Goal: Information Seeking & Learning: Learn about a topic

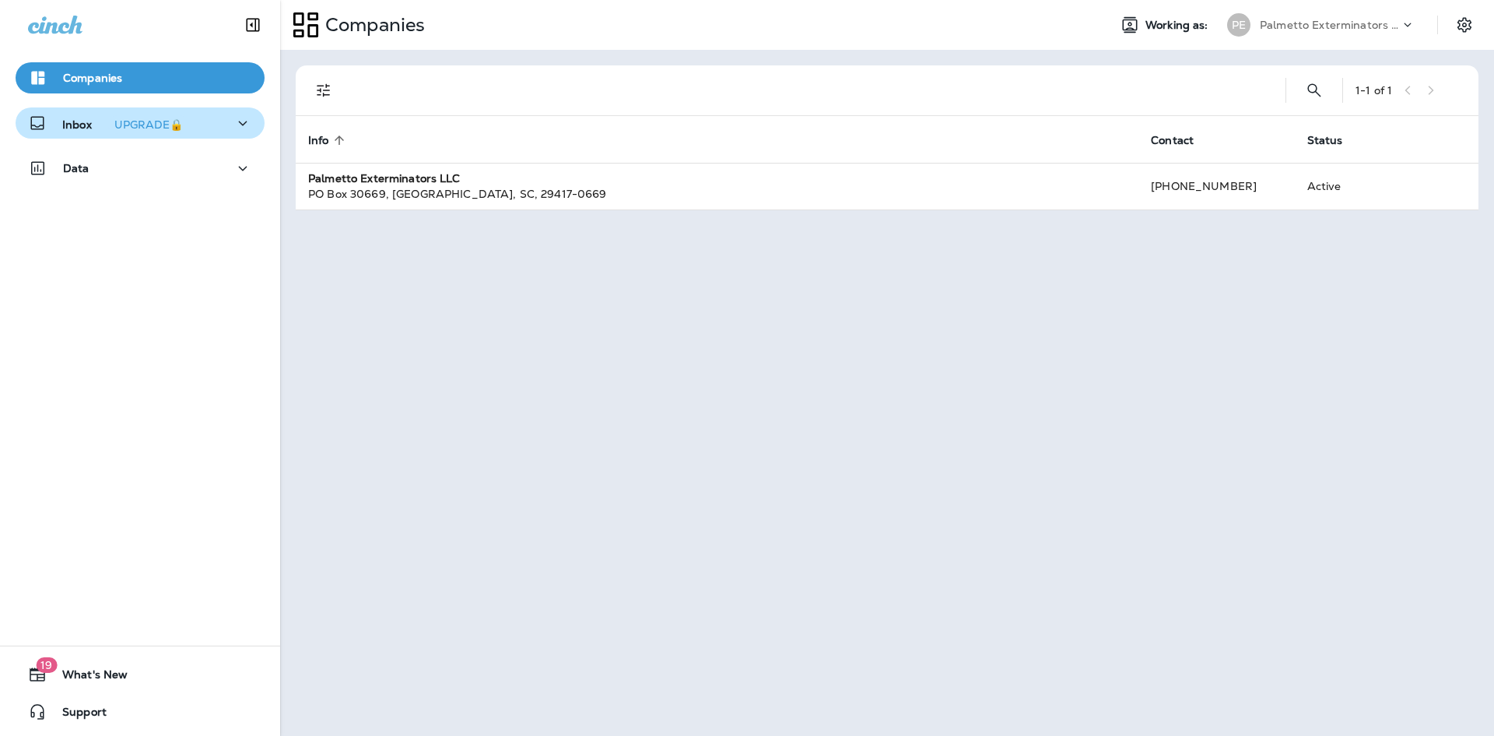
click at [244, 113] on button "Inbox UPGRADE🔒" at bounding box center [140, 122] width 249 height 31
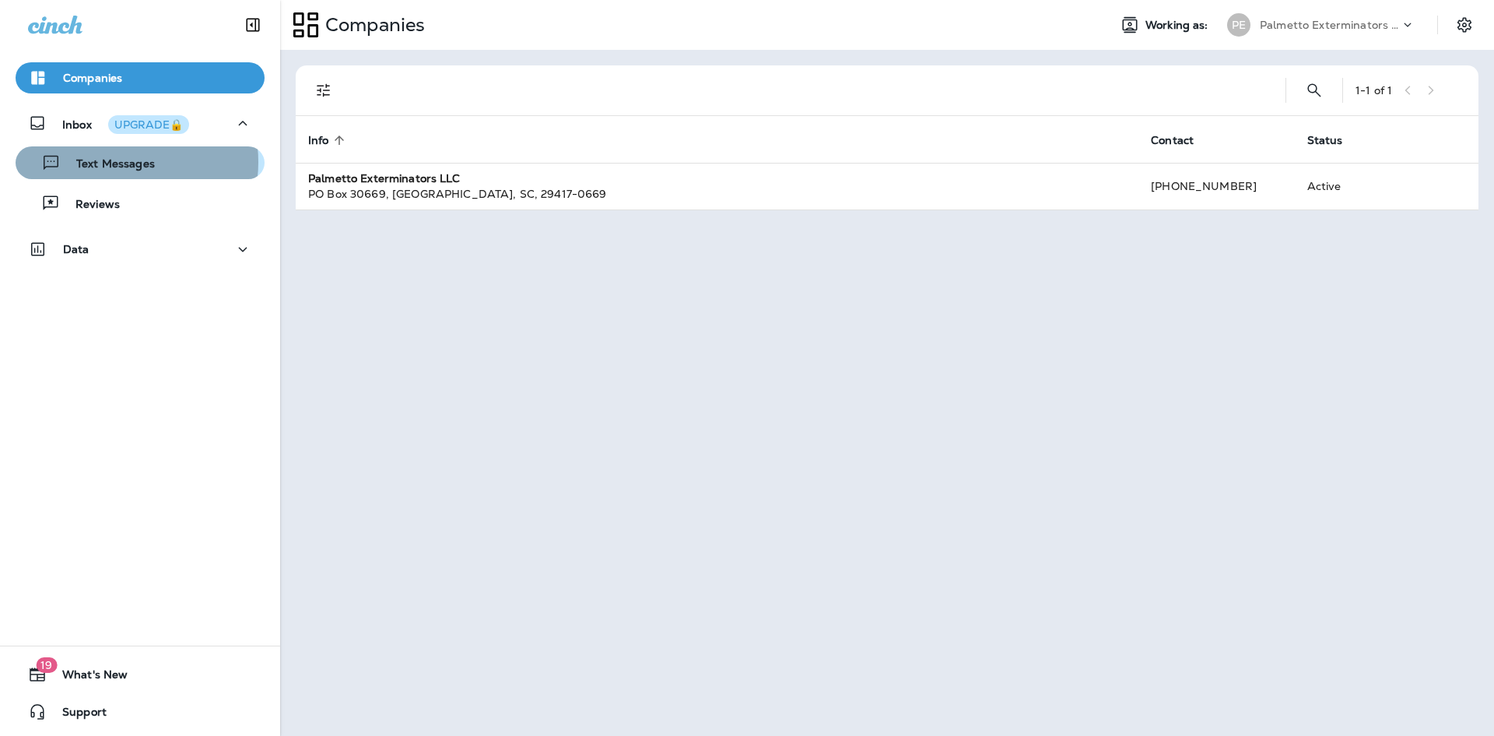
click at [115, 162] on p "Text Messages" at bounding box center [108, 164] width 94 height 15
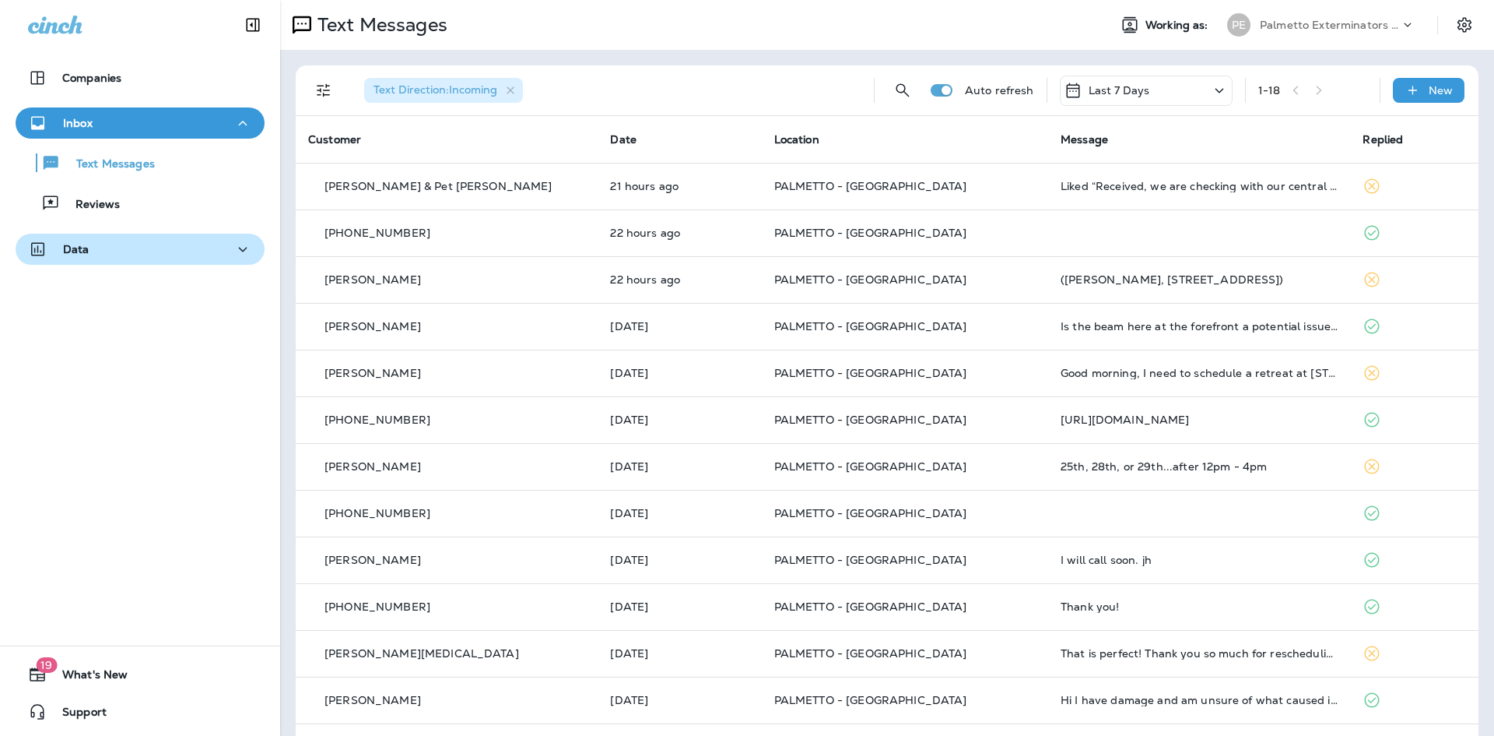
click at [150, 249] on div "Data" at bounding box center [140, 249] width 224 height 19
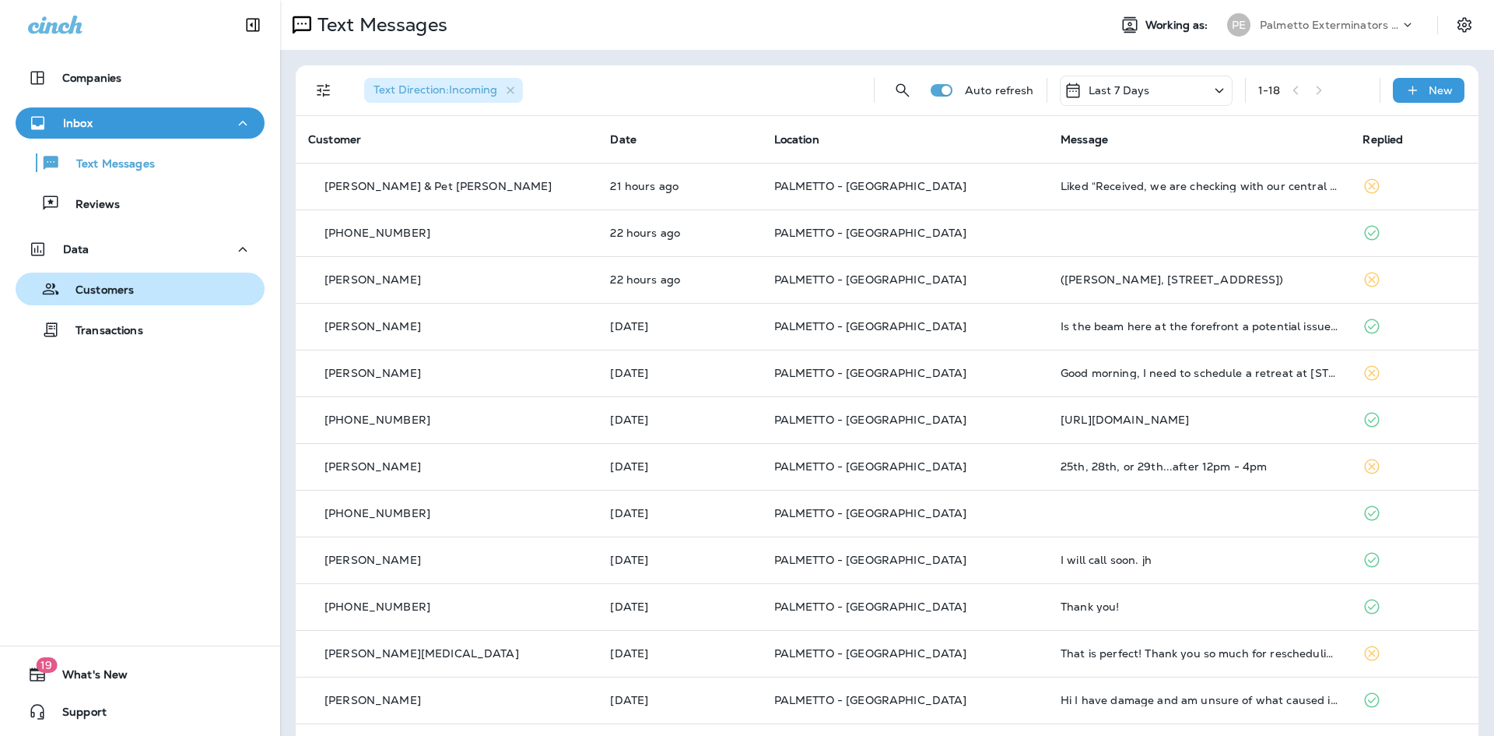
click at [137, 295] on div "Customers" at bounding box center [140, 288] width 237 height 23
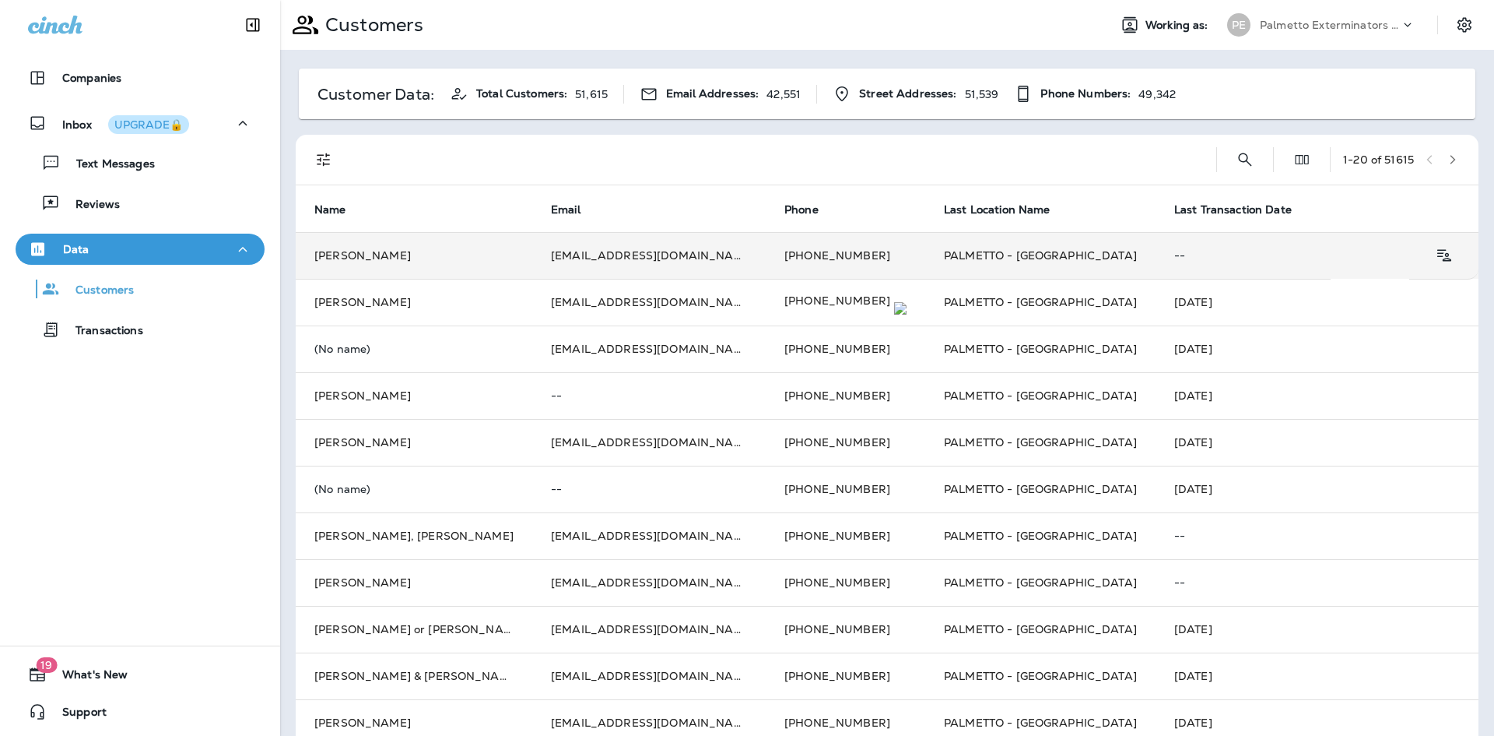
click at [379, 254] on td "Cisneros, Pamela Cisneros" at bounding box center [414, 255] width 237 height 47
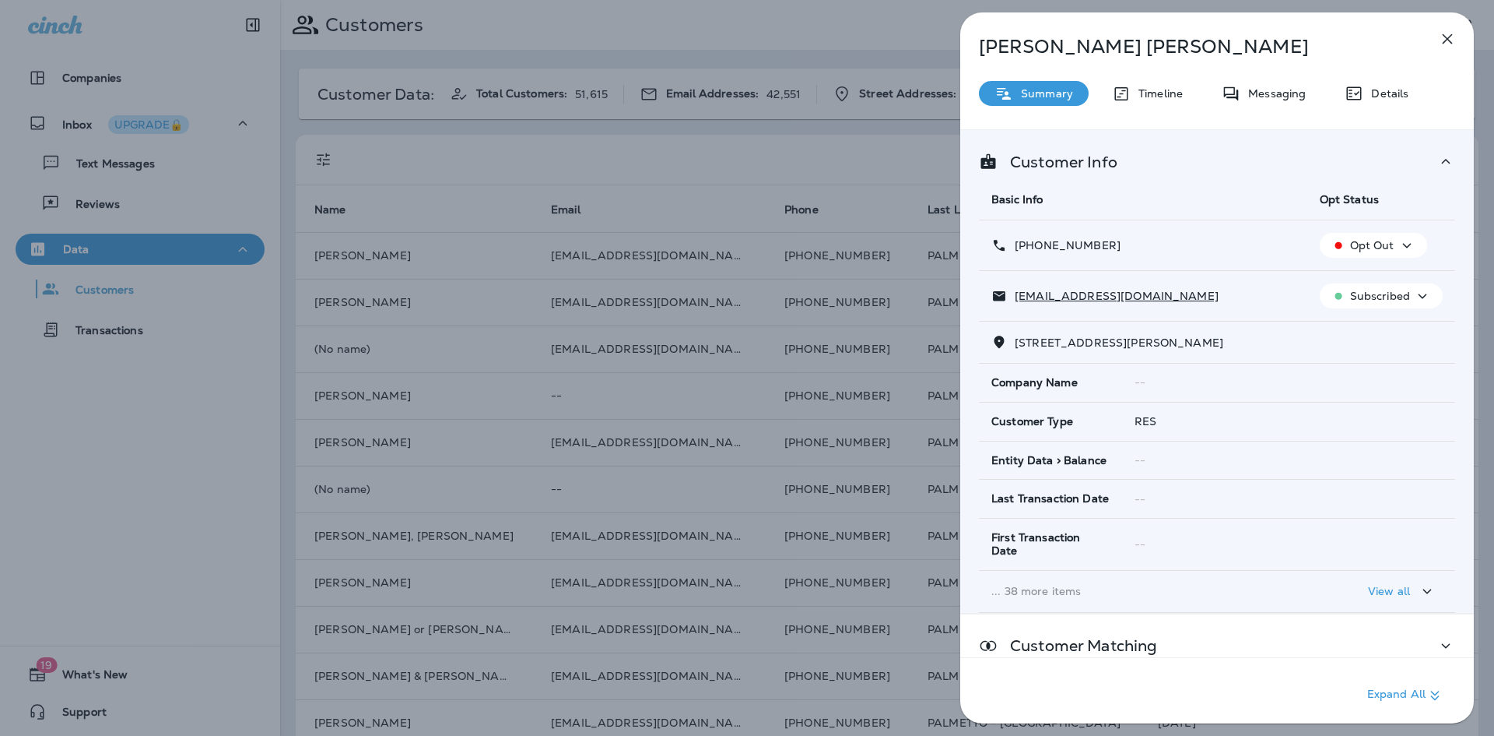
click at [1254, 72] on div "Cisneros, Pamela Cisneros Summary Timeline Messaging Details Customer Info Basi…" at bounding box center [1217, 372] width 514 height 720
click at [1259, 90] on p "Messaging" at bounding box center [1273, 93] width 65 height 12
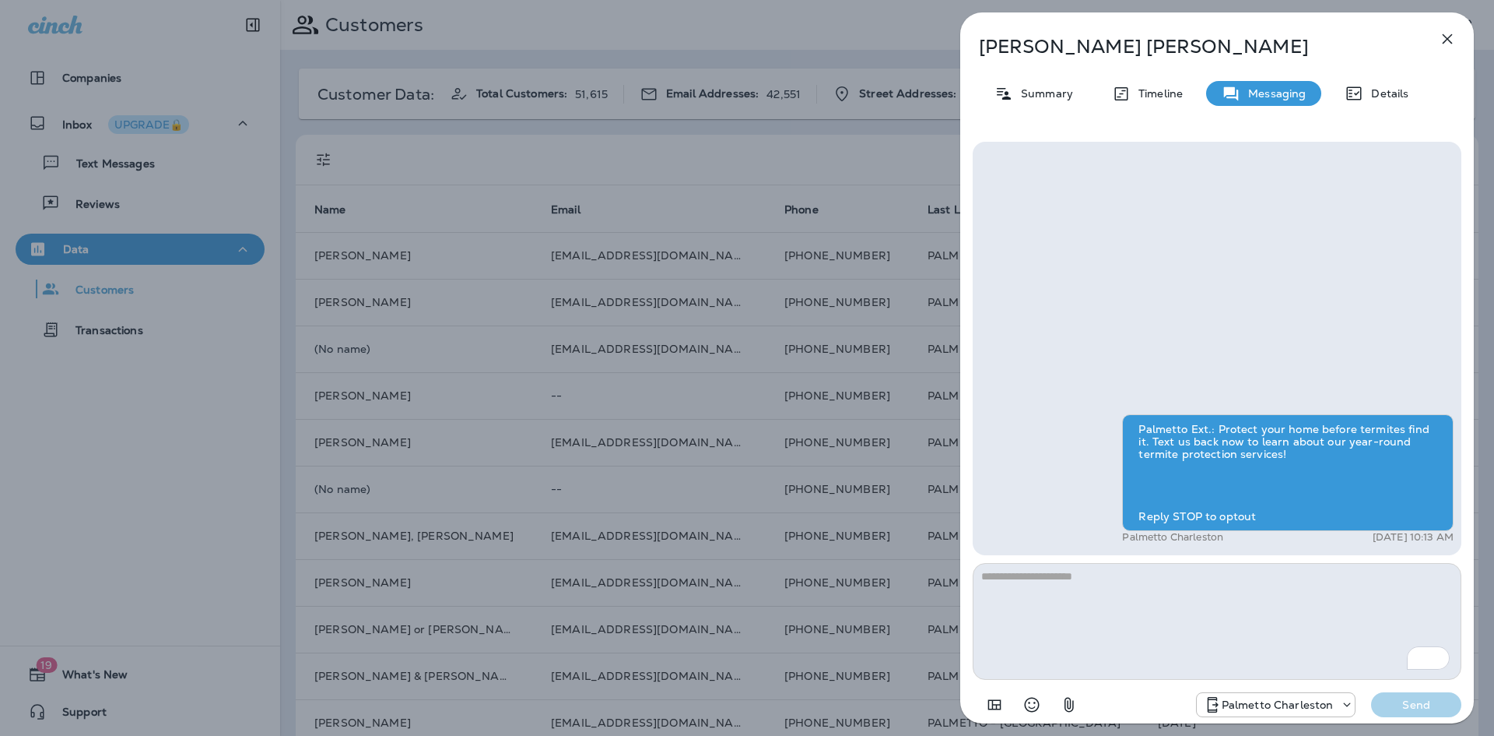
click at [1453, 36] on icon "button" at bounding box center [1447, 39] width 19 height 19
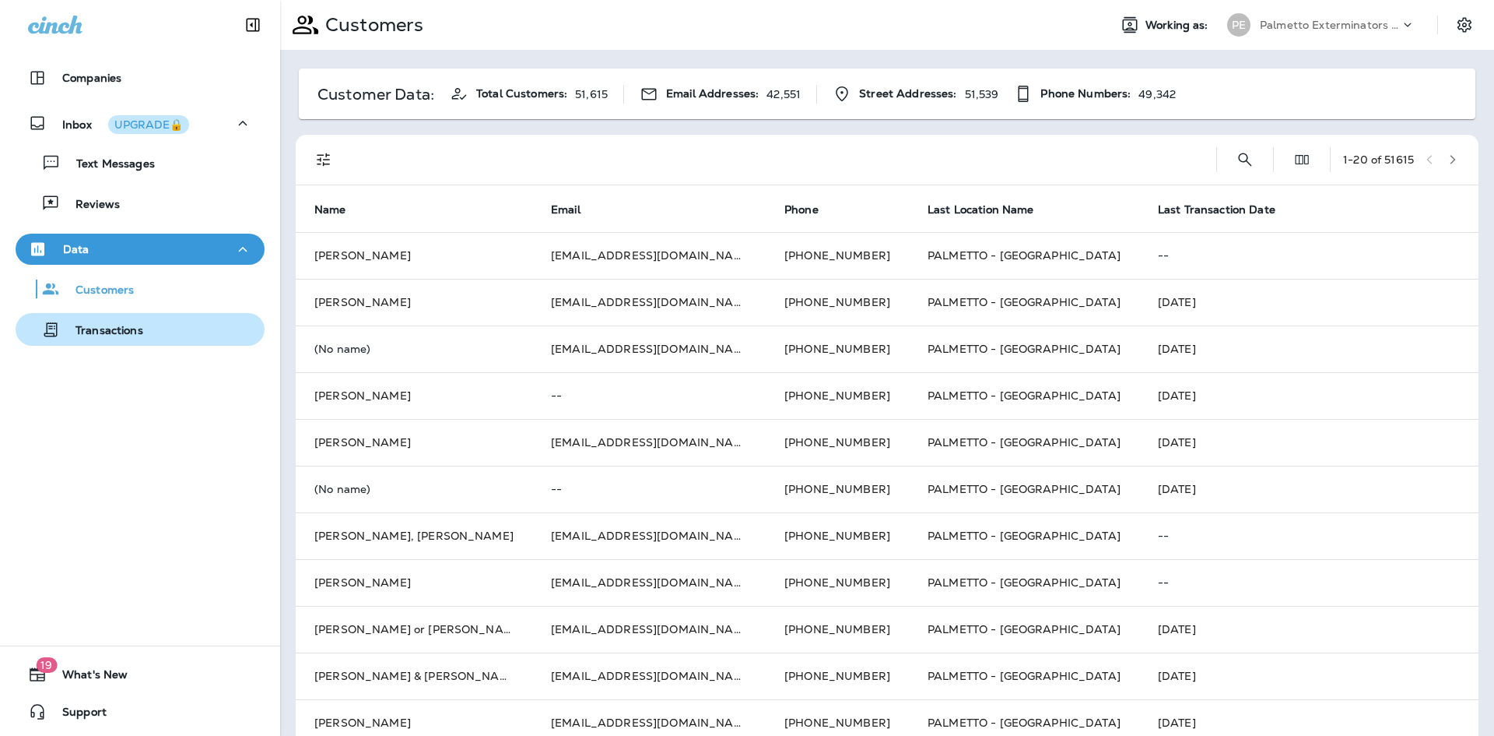
click at [138, 339] on div "Transactions" at bounding box center [82, 329] width 121 height 23
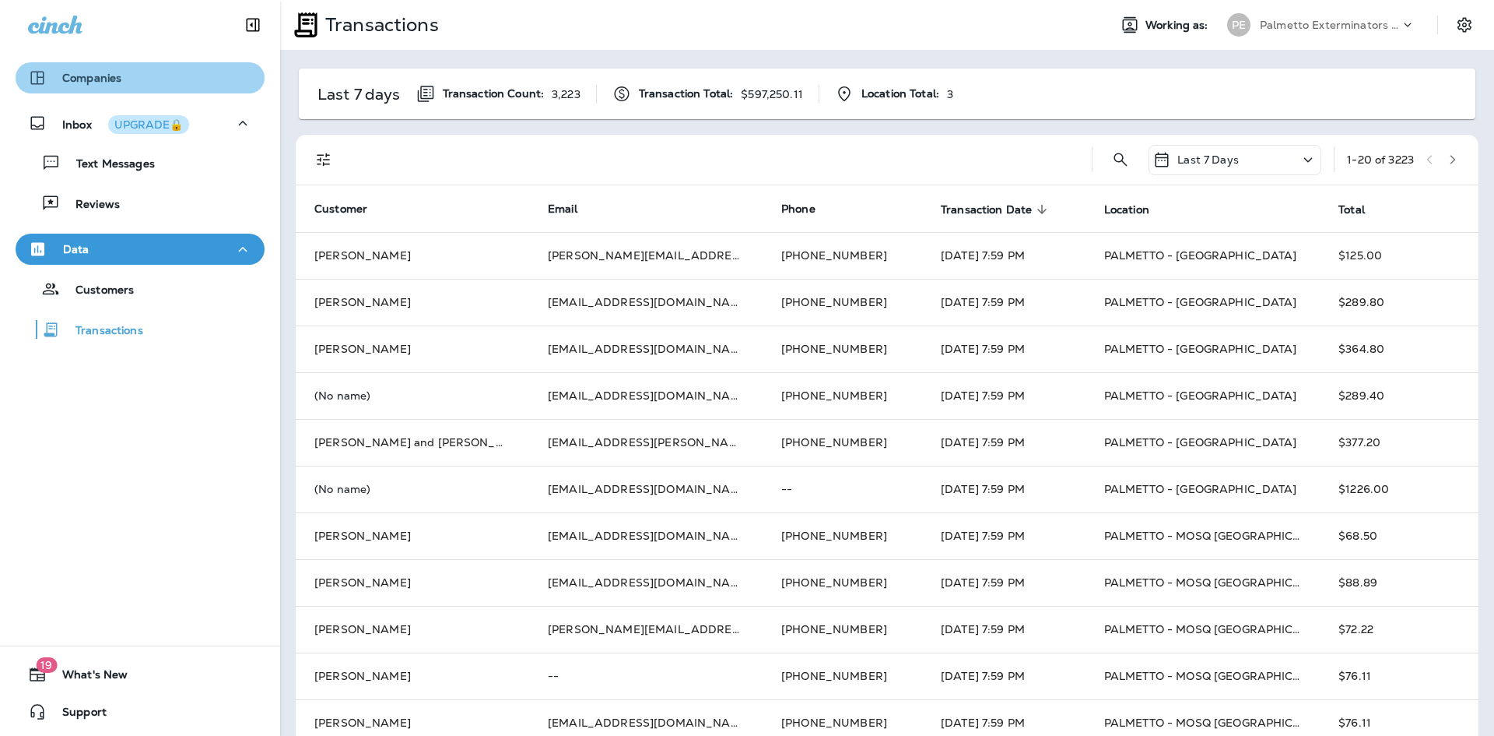
click at [162, 91] on button "Companies" at bounding box center [140, 77] width 249 height 31
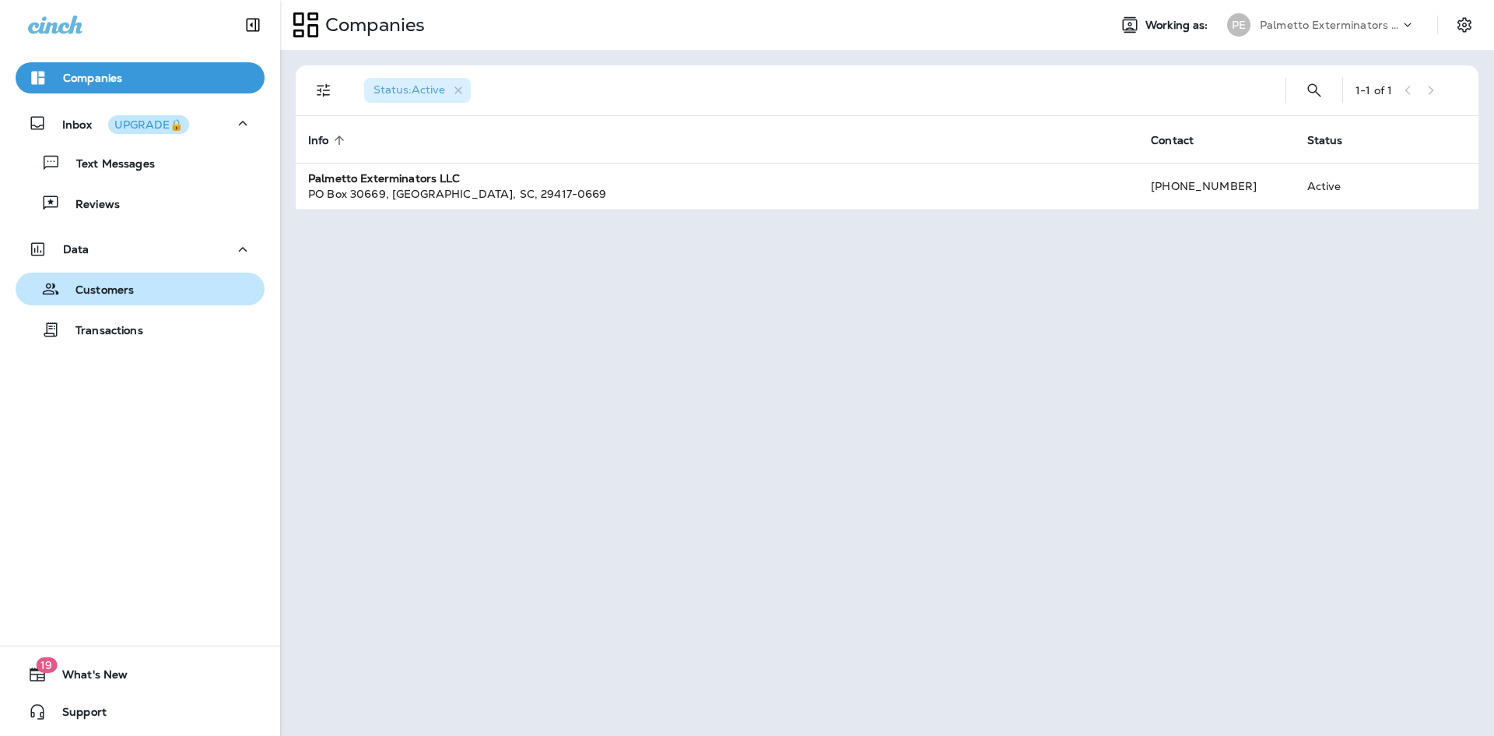
click at [118, 288] on p "Customers" at bounding box center [97, 290] width 74 height 15
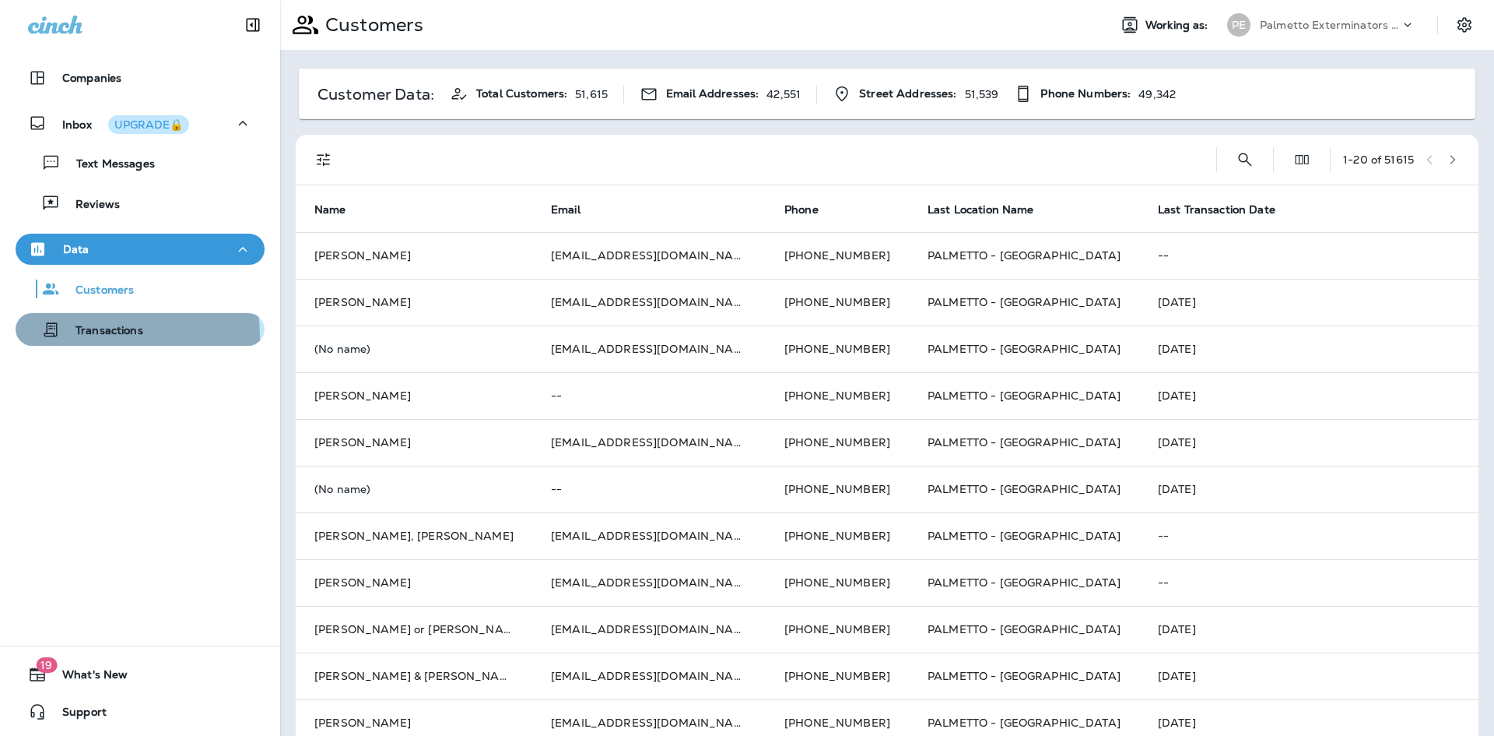
click at [129, 335] on p "Transactions" at bounding box center [101, 331] width 83 height 15
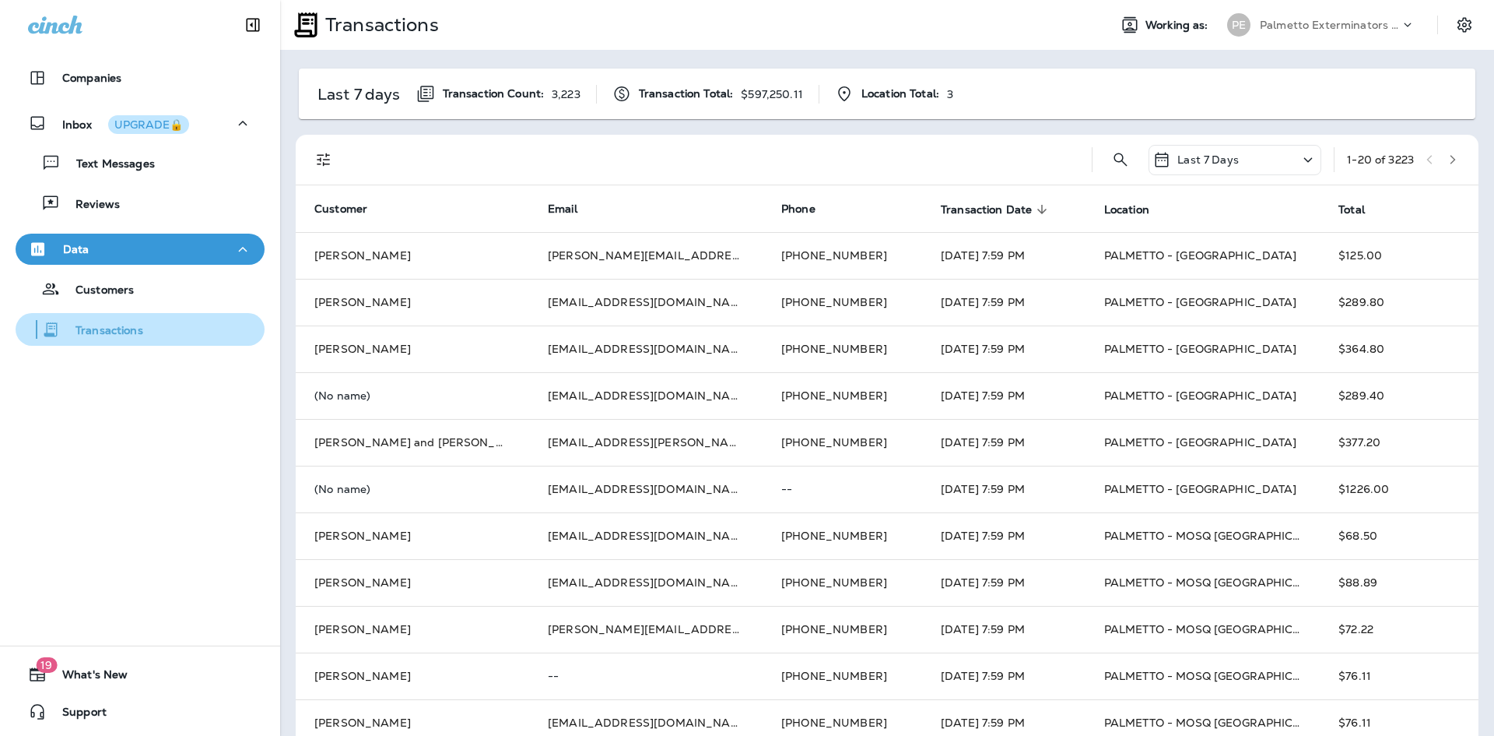
click at [128, 315] on button "Transactions" at bounding box center [140, 329] width 249 height 33
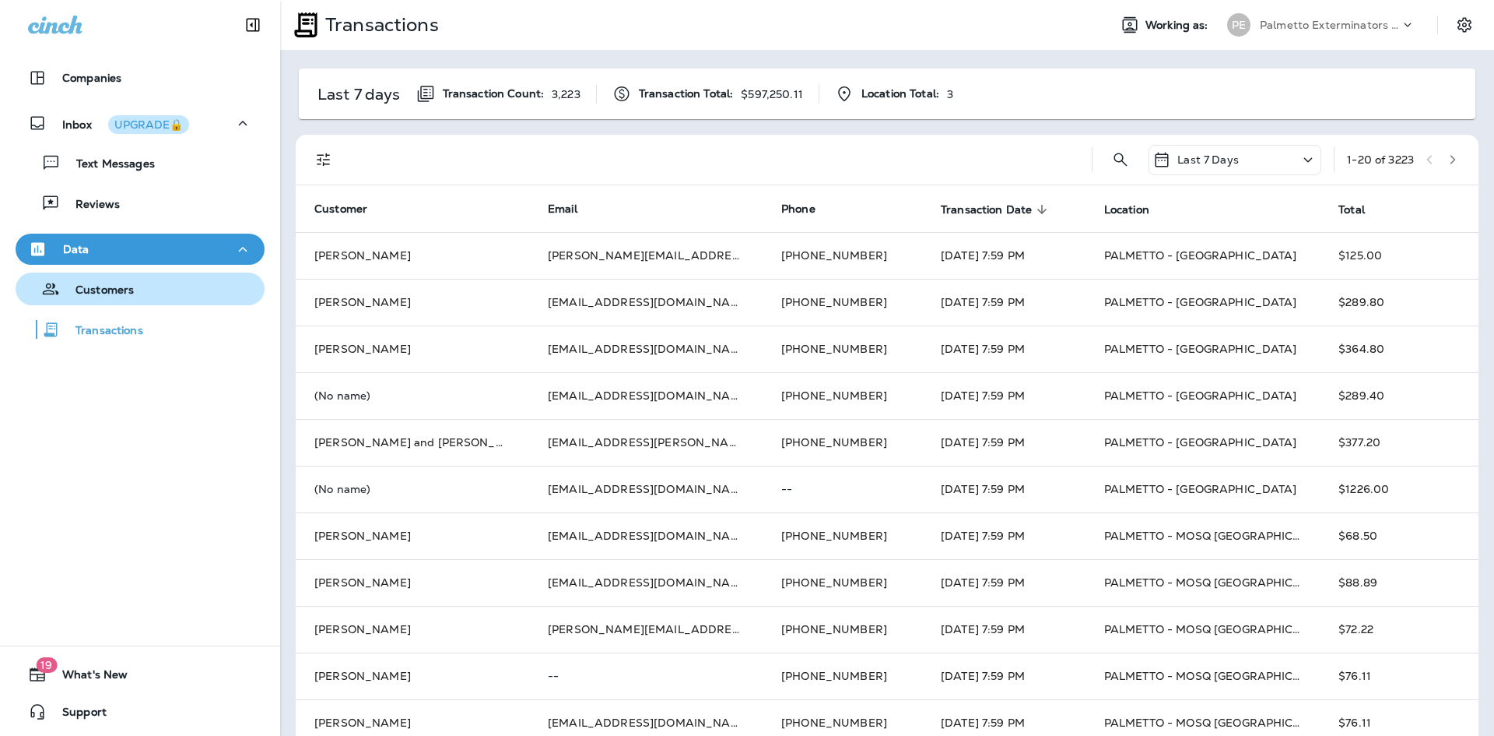
click at [128, 300] on button "Customers" at bounding box center [140, 288] width 249 height 33
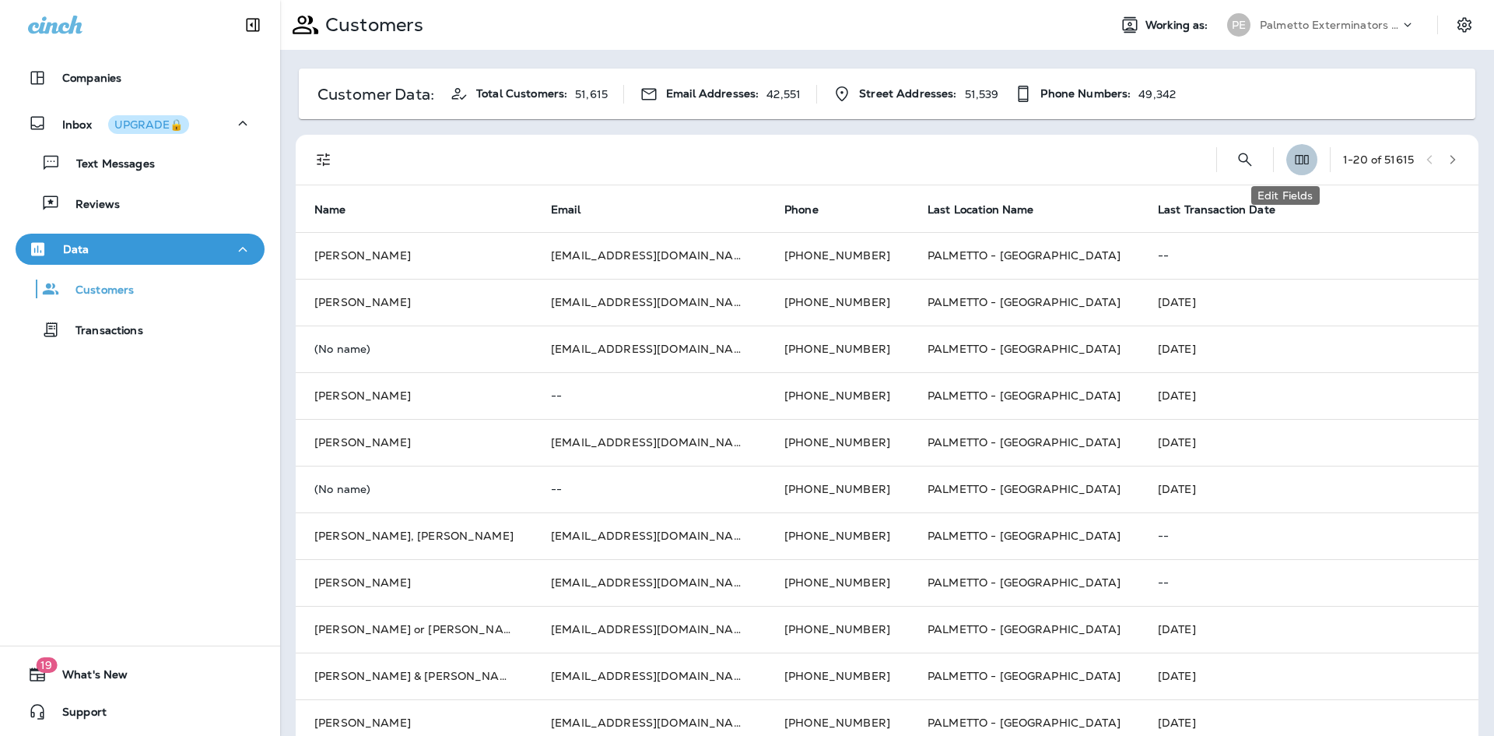
click at [1294, 164] on icon "Edit Fields" at bounding box center [1302, 160] width 16 height 16
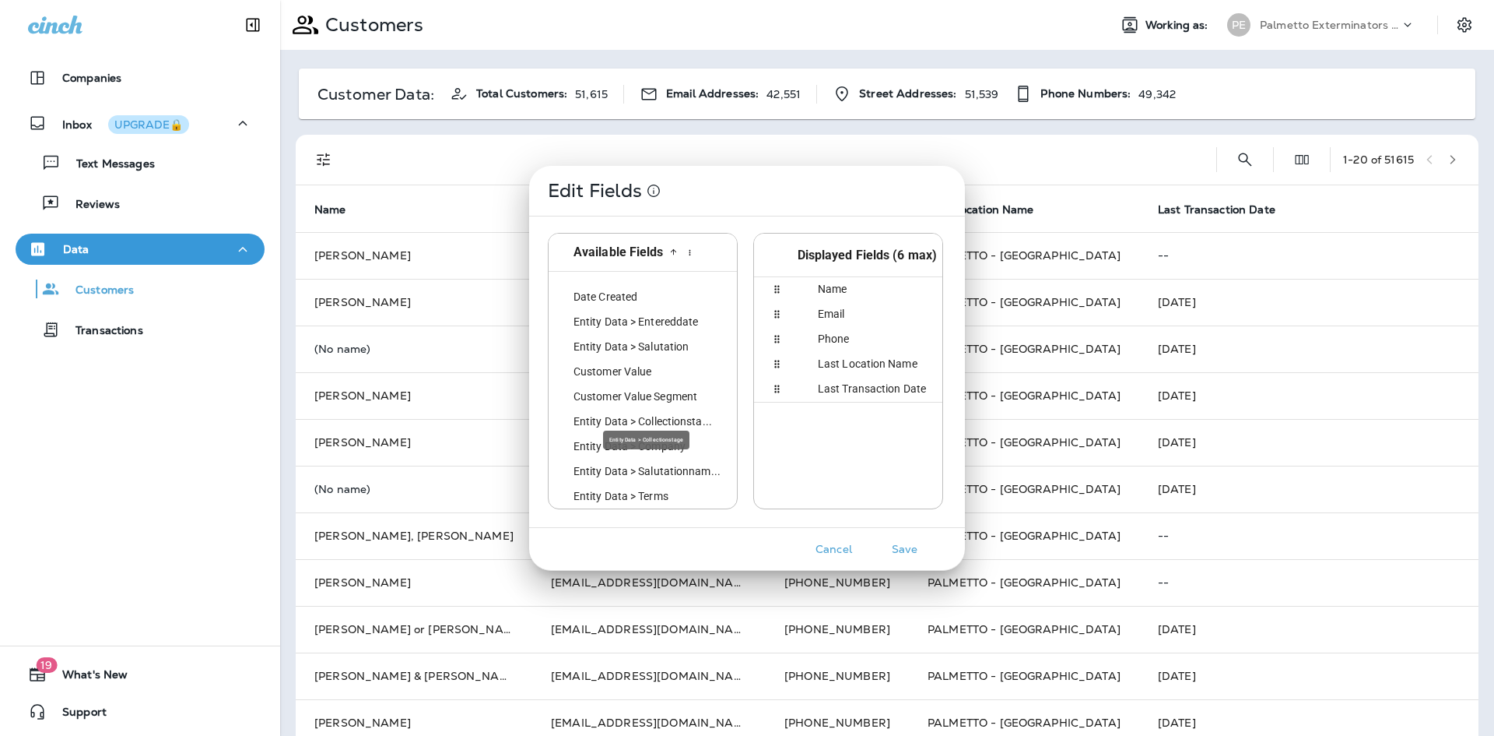
scroll to position [510, 0]
click at [840, 541] on button "Cancel" at bounding box center [834, 549] width 58 height 24
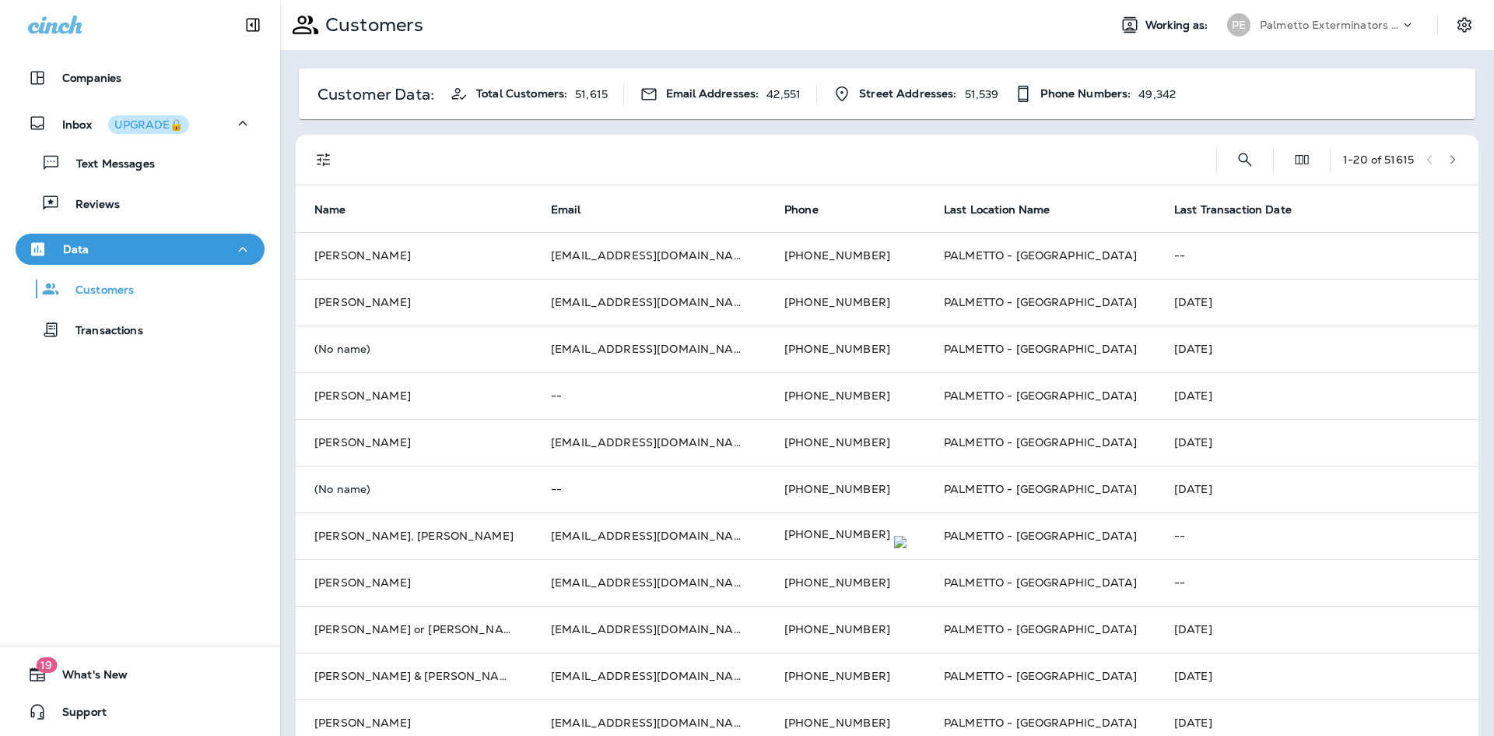
click at [248, 241] on button "Data" at bounding box center [140, 248] width 249 height 31
